Goal: Task Accomplishment & Management: Use online tool/utility

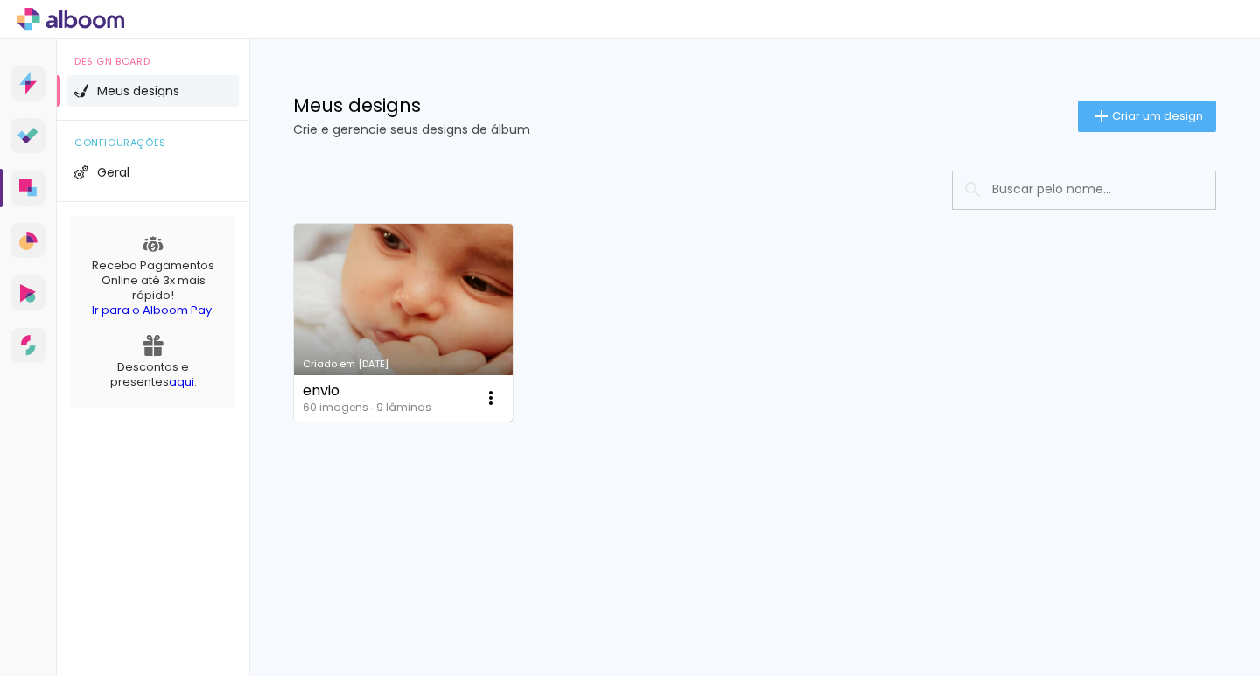
click at [455, 300] on link "Criado em [DATE]" at bounding box center [403, 323] width 219 height 198
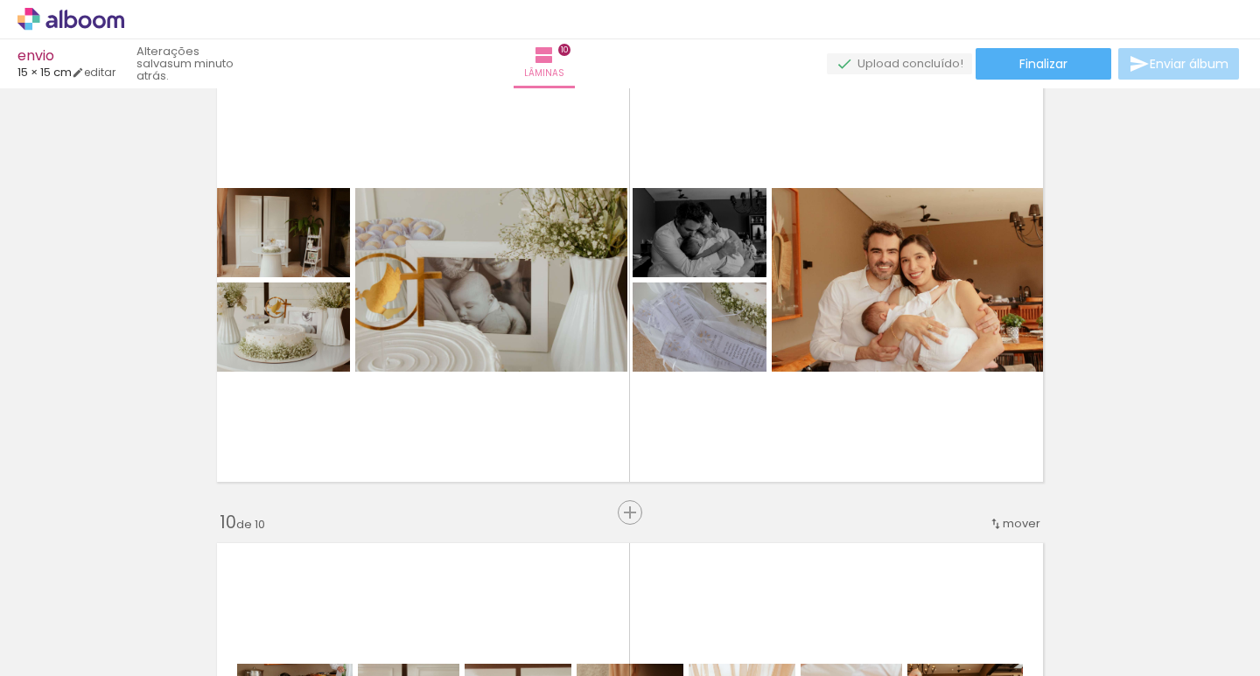
scroll to position [3834, 0]
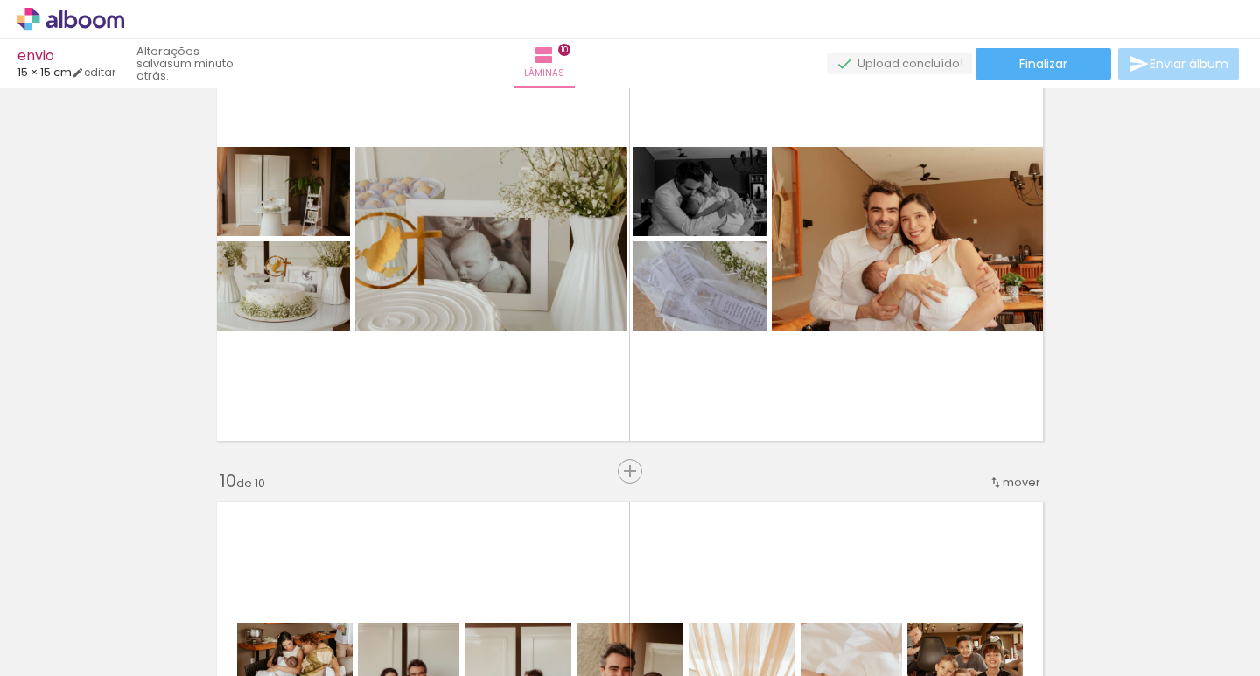
click at [56, 646] on span "Adicionar Fotos" at bounding box center [62, 652] width 52 height 19
click at [0, 0] on input "file" at bounding box center [0, 0] width 0 height 0
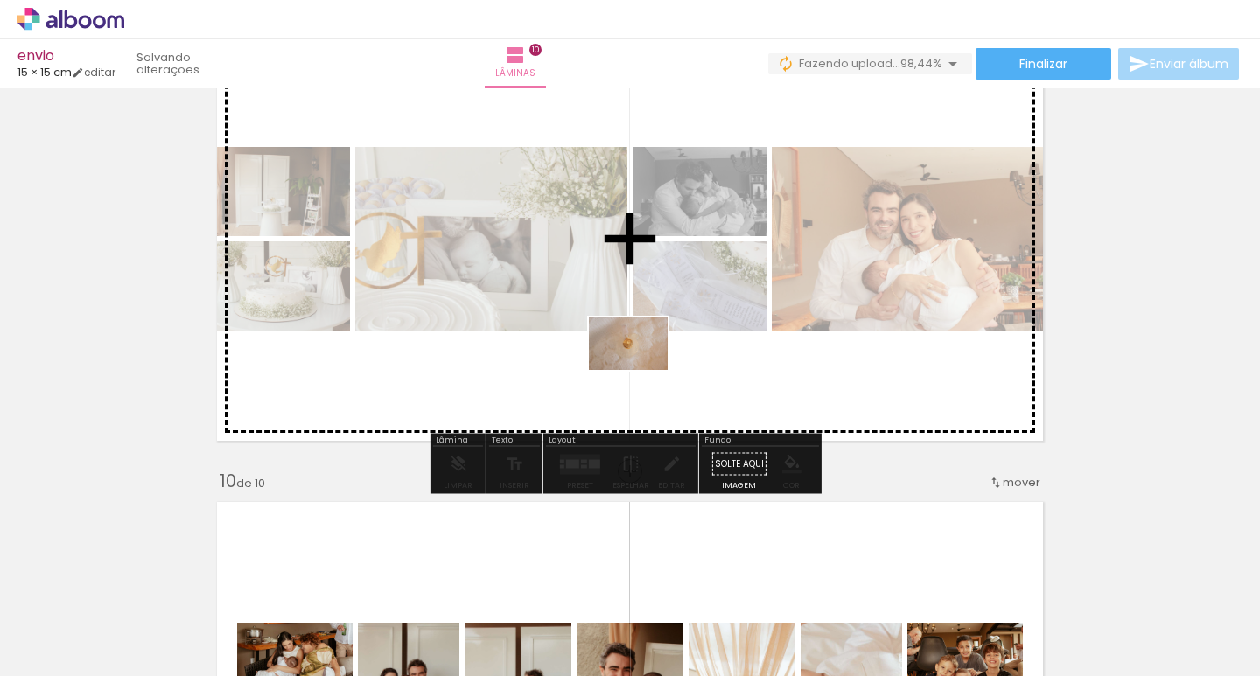
drag, startPoint x: 1211, startPoint y: 646, endPoint x: 641, endPoint y: 370, distance: 633.0
click at [641, 370] on quentale-workspace at bounding box center [630, 338] width 1260 height 676
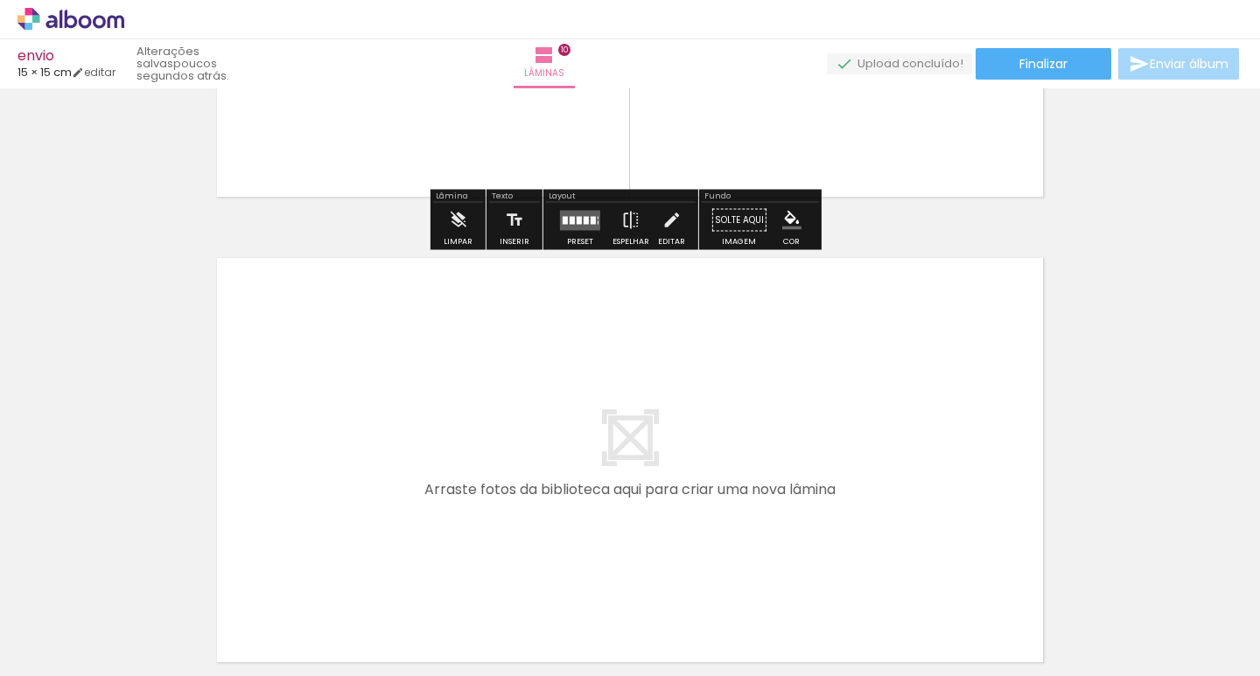
scroll to position [4709, 0]
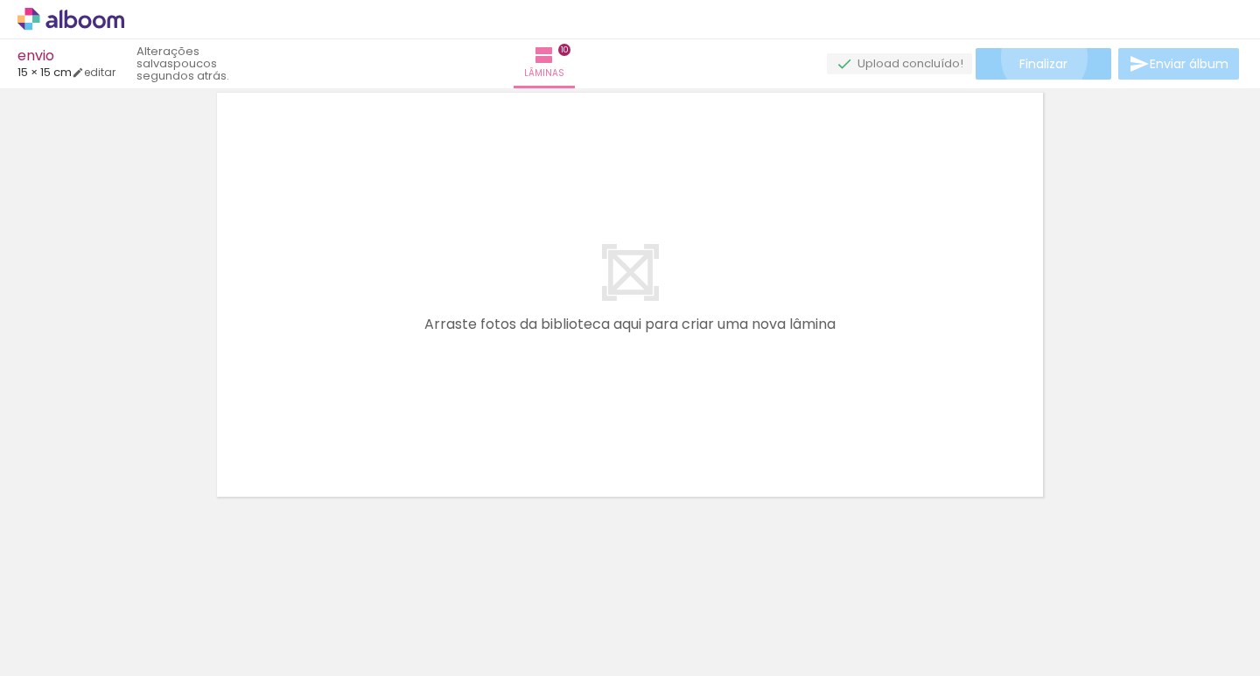
click at [1037, 58] on span "Finalizar" at bounding box center [1043, 64] width 48 height 12
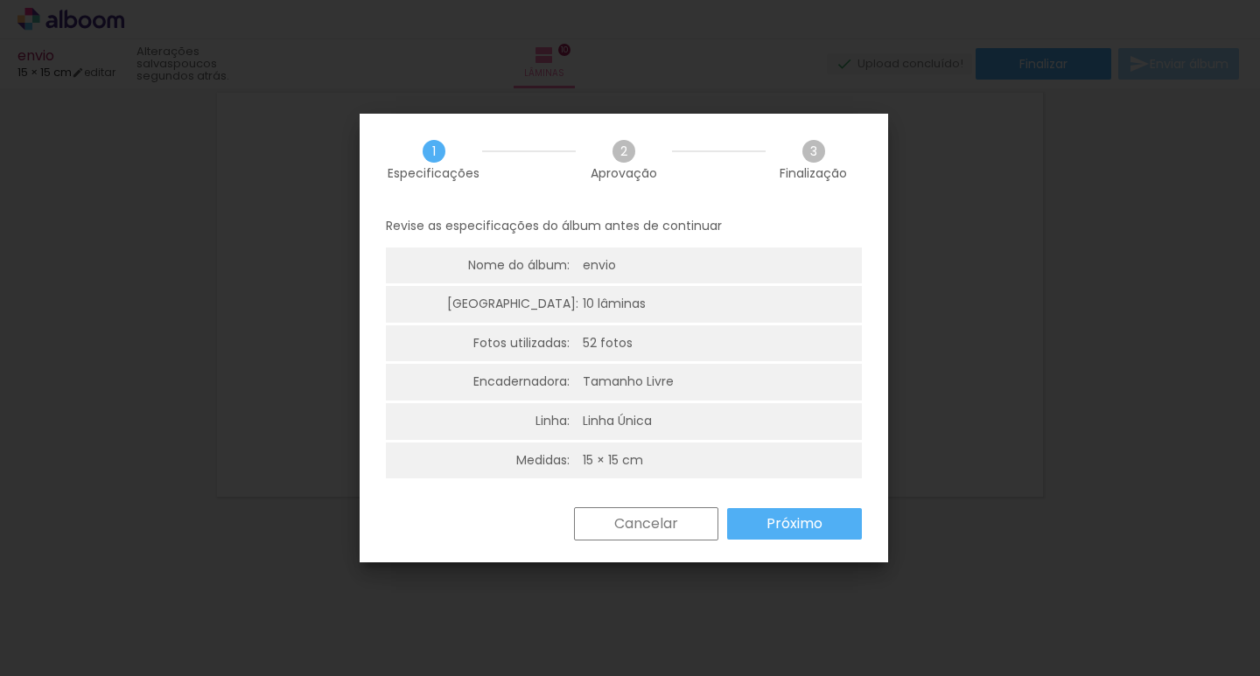
click at [0, 0] on slot "Próximo" at bounding box center [0, 0] width 0 height 0
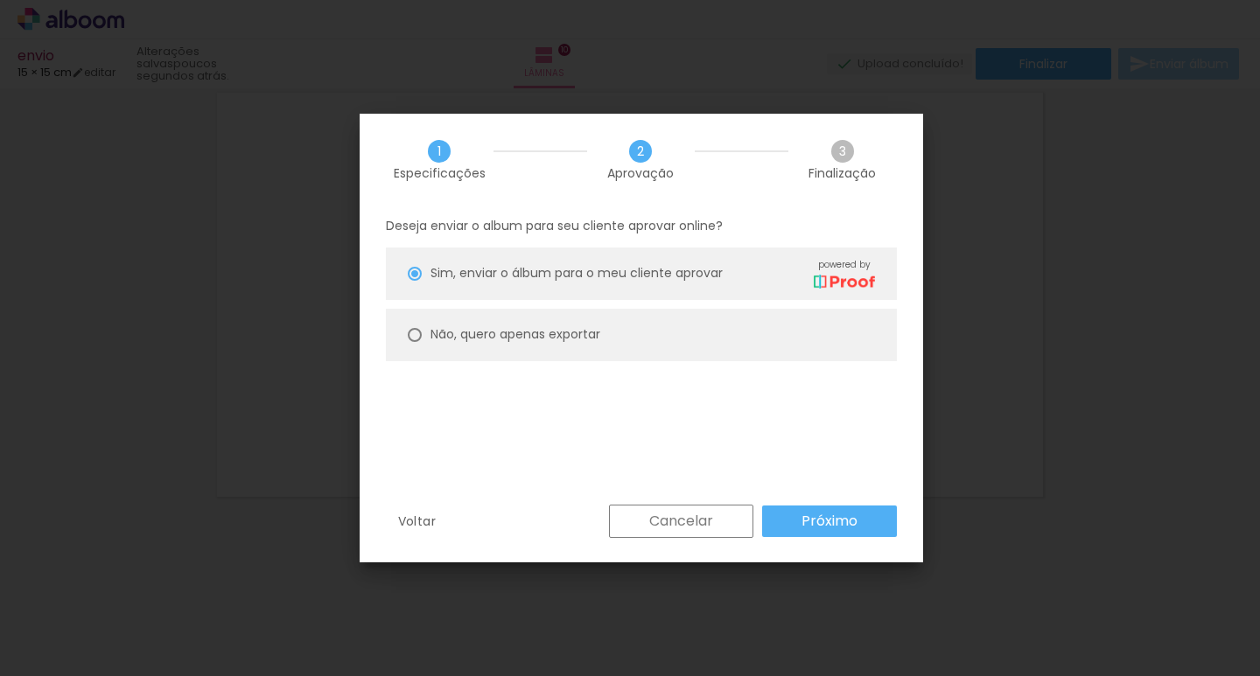
click at [0, 0] on slot "Não, quero apenas exportar" at bounding box center [0, 0] width 0 height 0
type paper-radio-button "on"
click at [863, 520] on paper-button "Próximo" at bounding box center [829, 521] width 135 height 31
type input "Alta, 300 DPI"
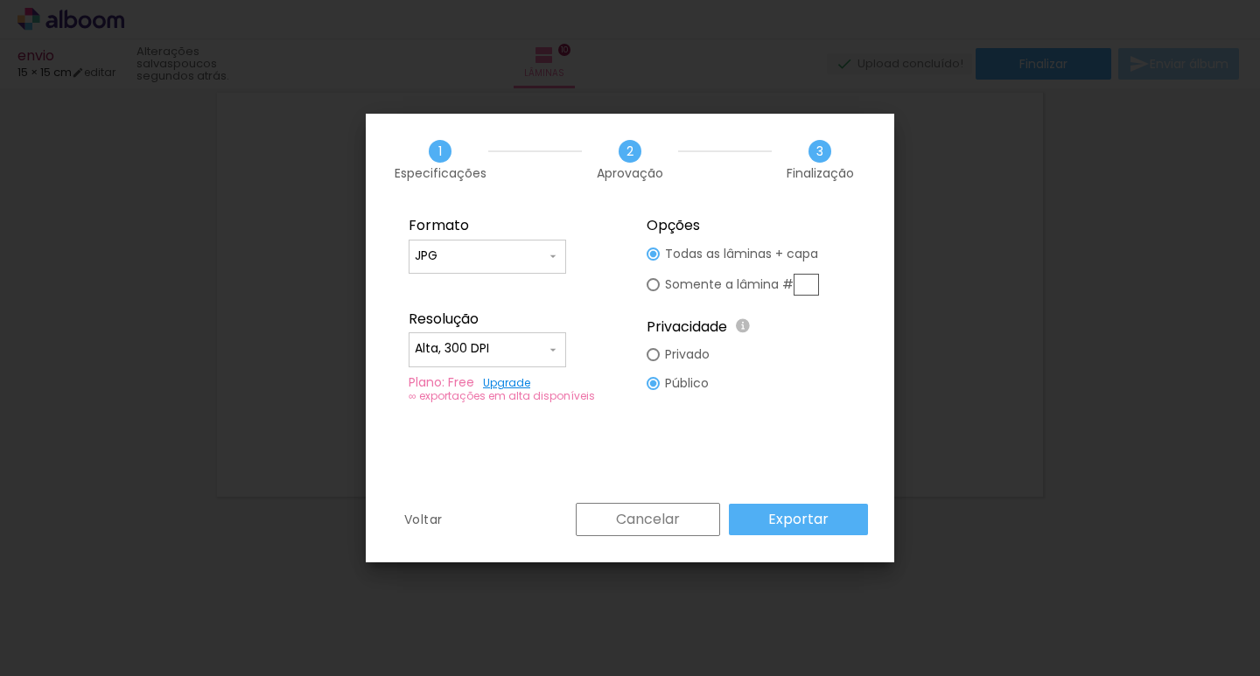
click at [482, 248] on input "JPG" at bounding box center [480, 256] width 131 height 17
click at [491, 295] on paper-item "PDF" at bounding box center [487, 288] width 157 height 35
type input "PDF"
click at [0, 0] on slot "Exportar" at bounding box center [0, 0] width 0 height 0
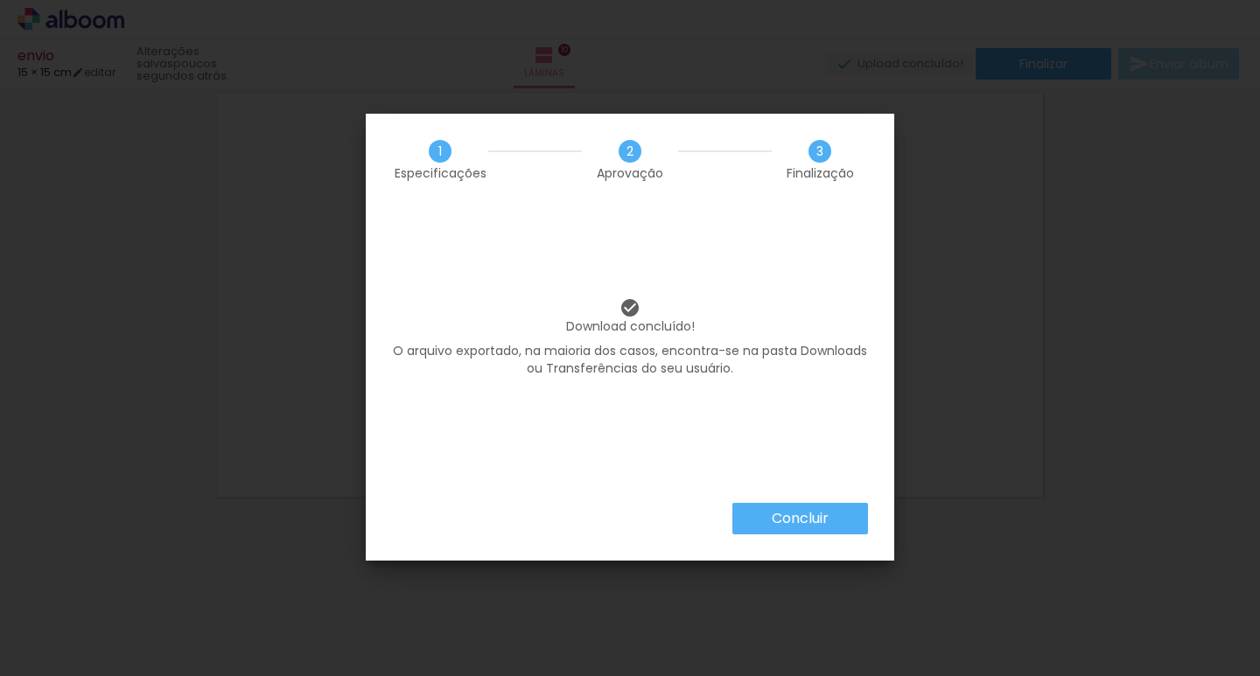
click at [828, 505] on paper-button "Concluir" at bounding box center [800, 518] width 136 height 31
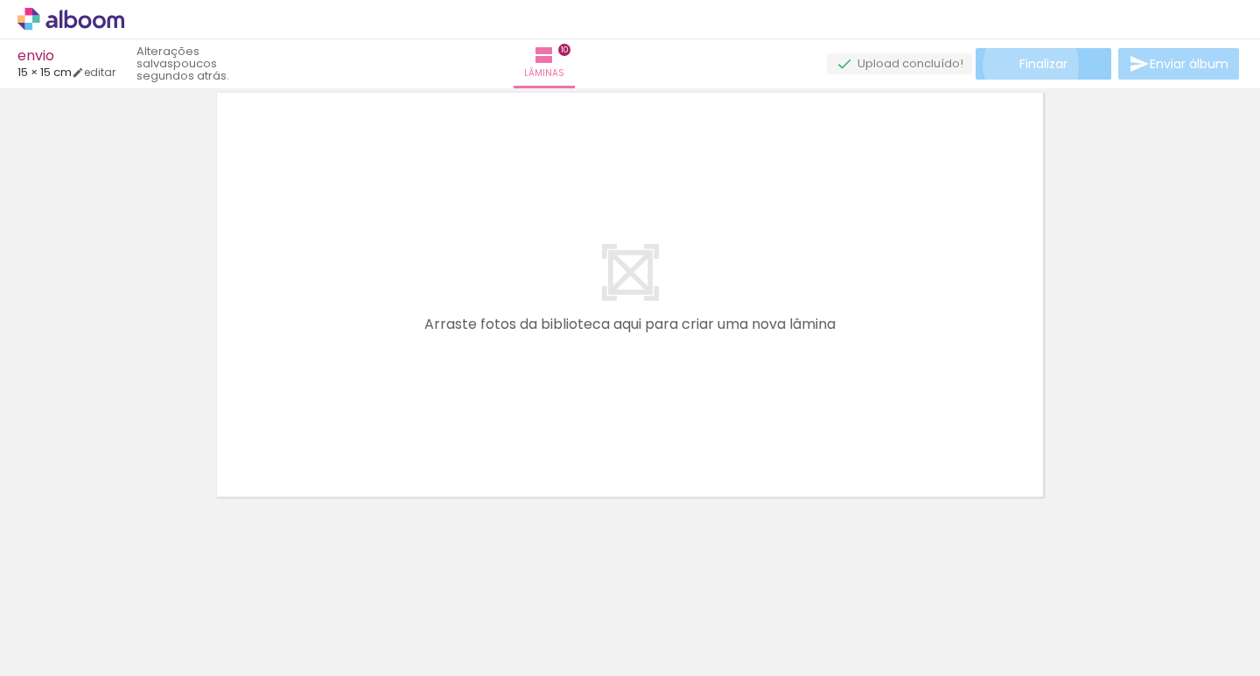
click at [1024, 65] on span "Finalizar" at bounding box center [1043, 64] width 48 height 12
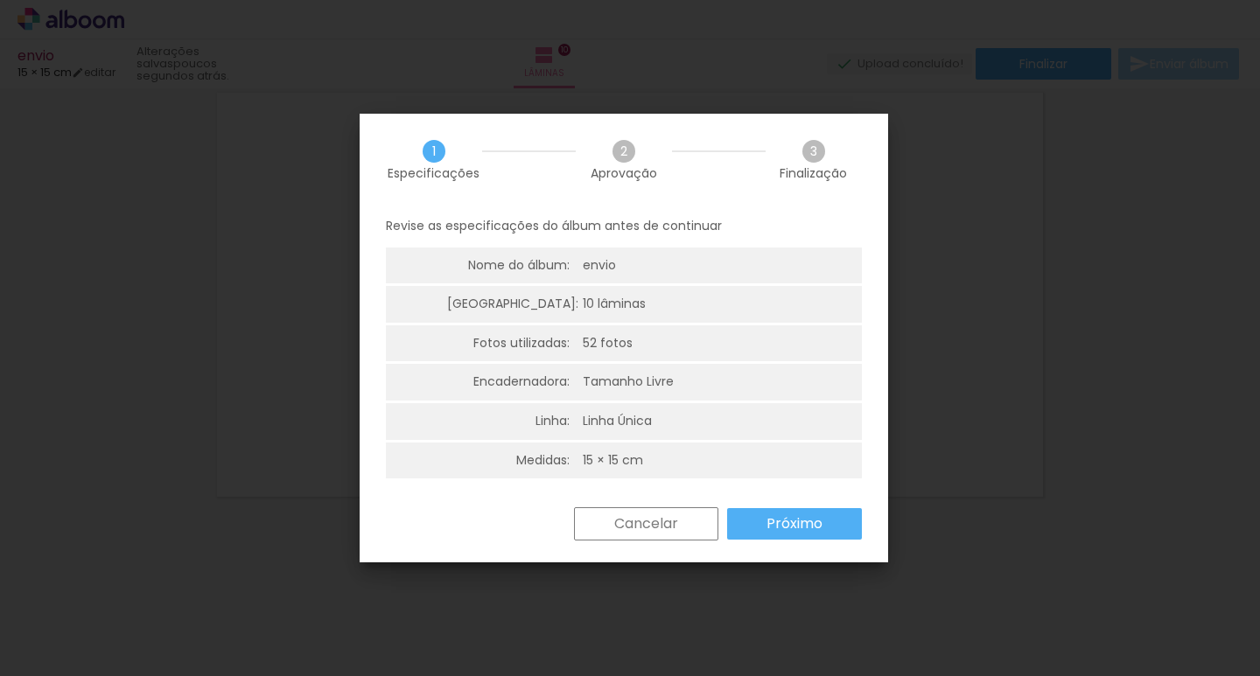
click at [1128, 286] on iron-overlay-backdrop at bounding box center [630, 338] width 1260 height 676
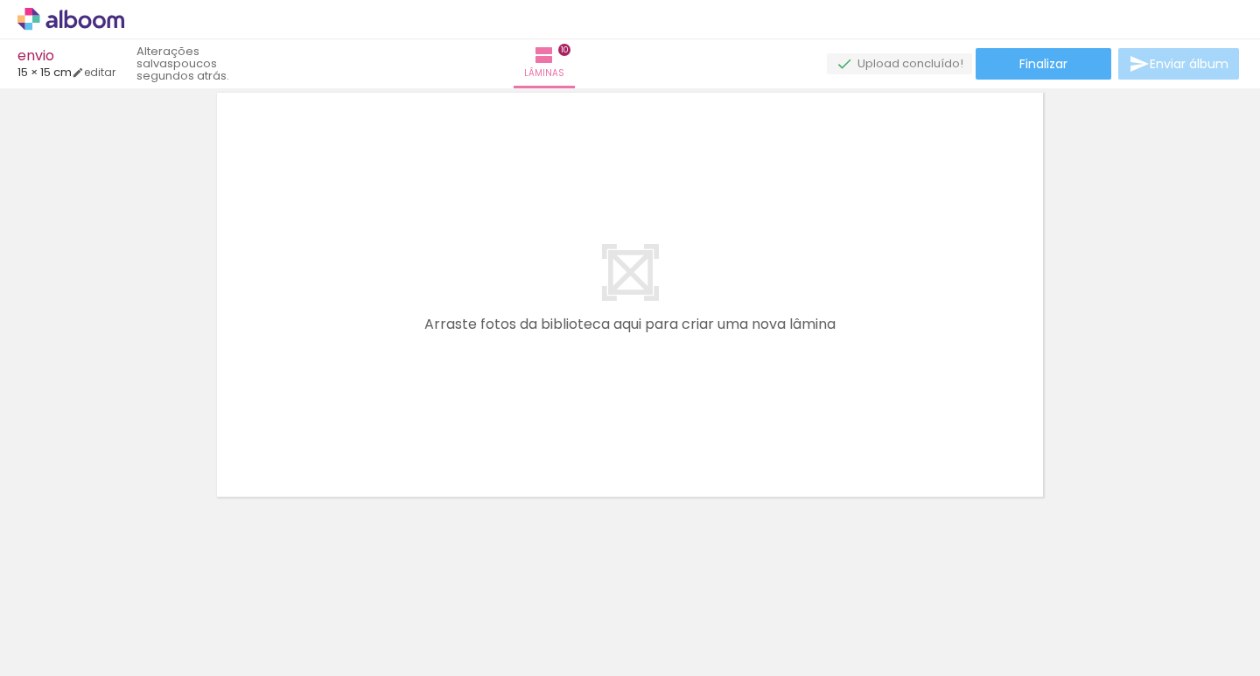
scroll to position [0, 5159]
